Goal: Transaction & Acquisition: Purchase product/service

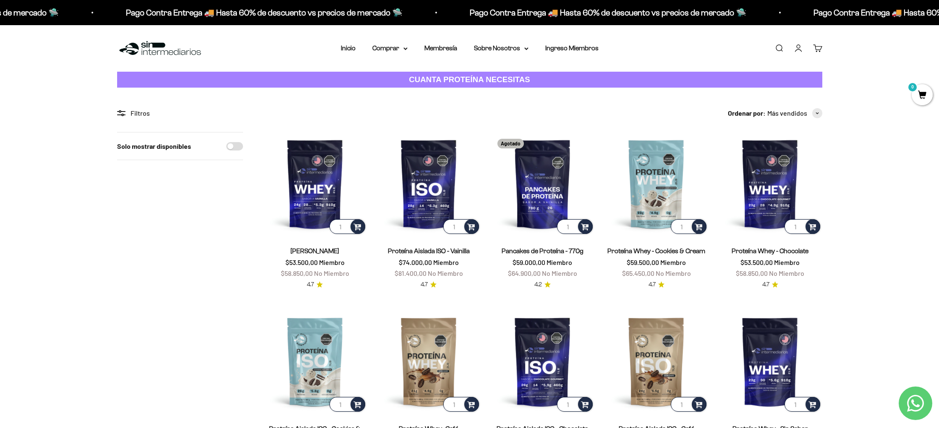
click at [794, 80] on link "CUANTA PROTEÍNA NECESITAS" at bounding box center [469, 80] width 705 height 16
click at [405, 207] on img at bounding box center [429, 184] width 104 height 104
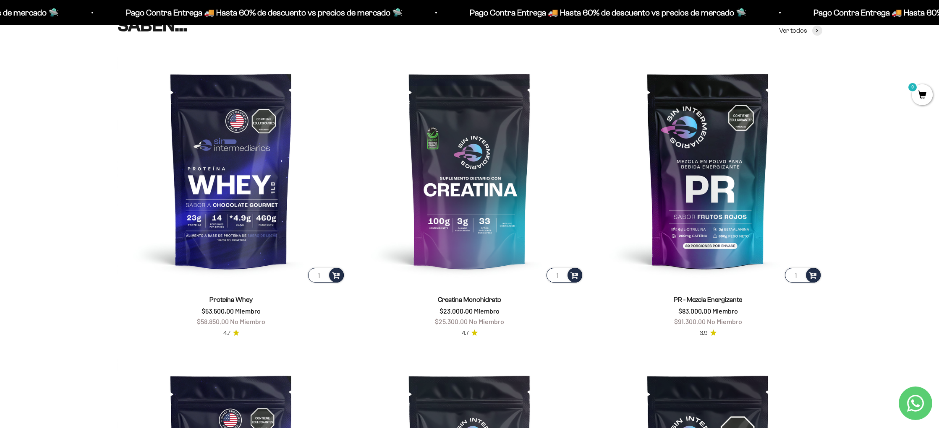
scroll to position [438, 0]
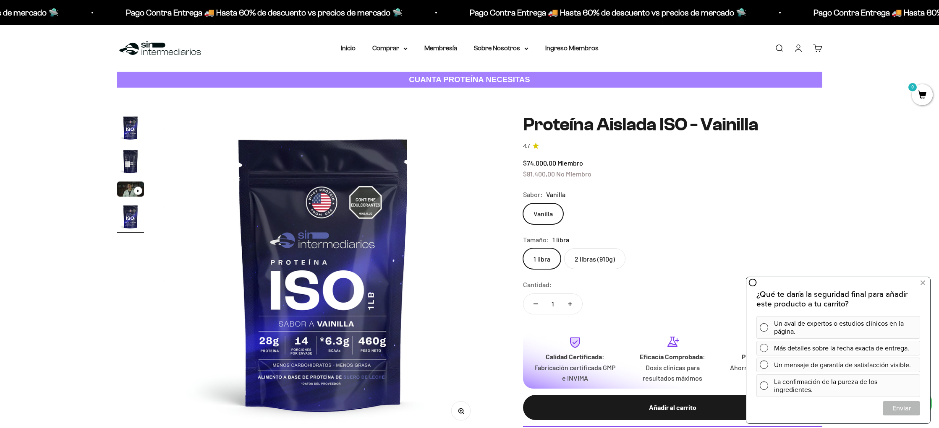
click at [591, 266] on label "2 libras (910g)" at bounding box center [594, 258] width 61 height 21
click at [523, 248] on input "2 libras (910g)" at bounding box center [523, 248] width 0 height 0
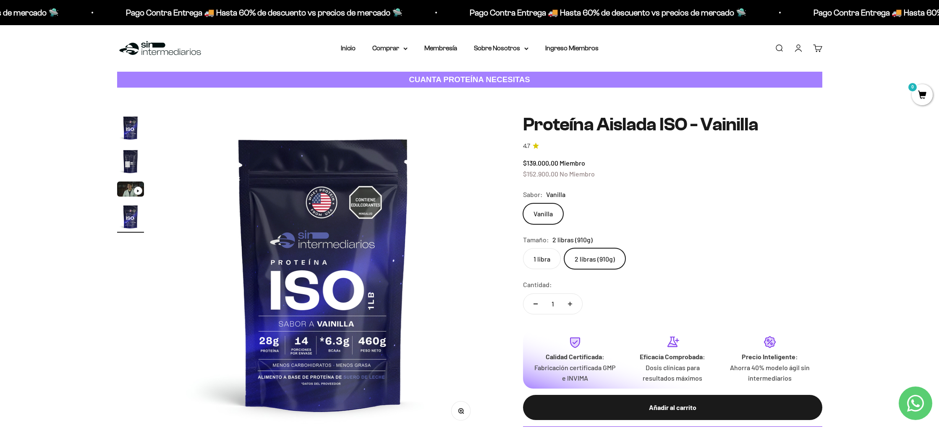
click at [548, 266] on label "1 libra" at bounding box center [542, 258] width 38 height 21
click at [523, 248] on input "1 libra" at bounding box center [523, 248] width 0 height 0
click at [580, 265] on label "2 libras (910g)" at bounding box center [594, 258] width 61 height 21
click at [523, 248] on input "2 libras (910g)" at bounding box center [523, 248] width 0 height 0
